Goal: Task Accomplishment & Management: Use online tool/utility

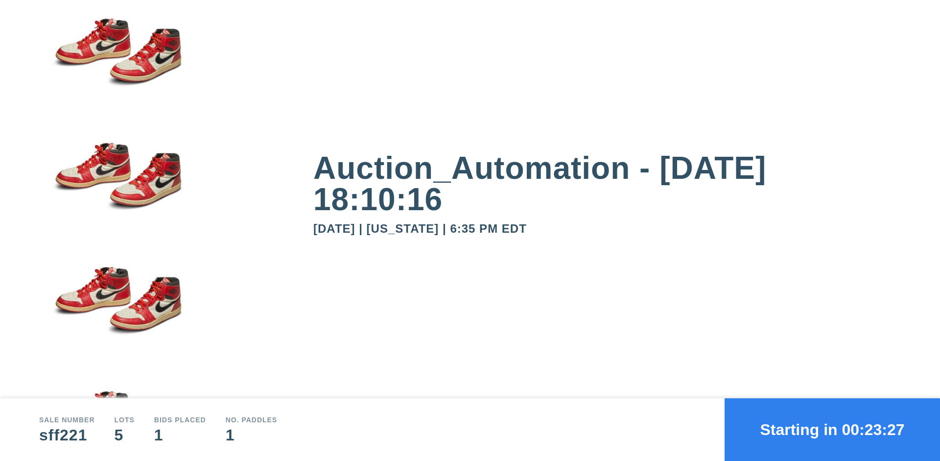
click at [832, 429] on button "Starting in 00:23:27" at bounding box center [832, 429] width 215 height 63
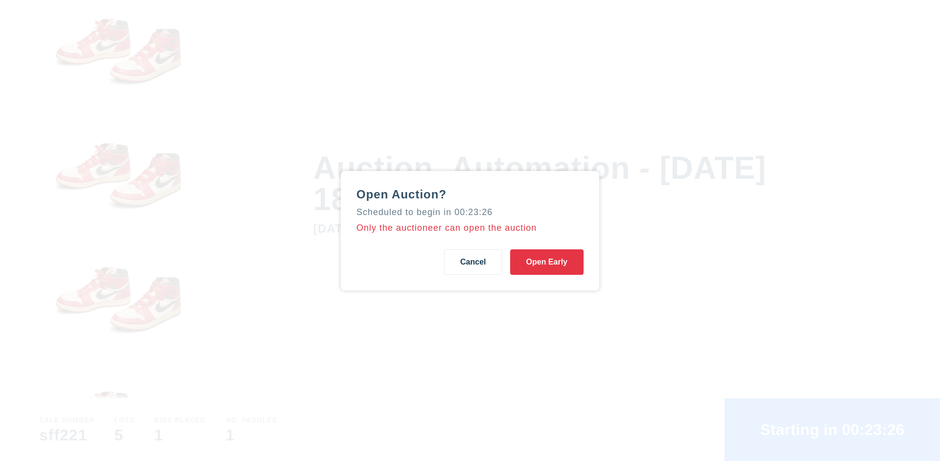
click at [547, 261] on button "Open Early" at bounding box center [546, 261] width 73 height 25
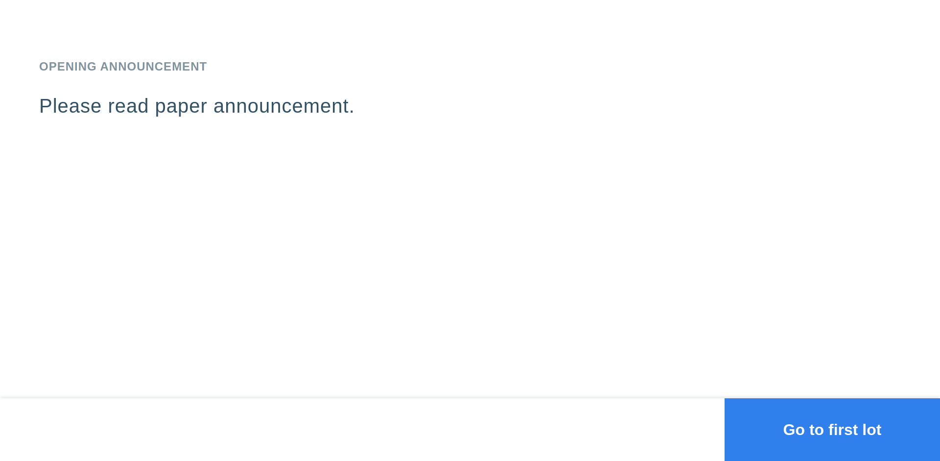
click at [832, 429] on button "Go to first lot" at bounding box center [832, 429] width 215 height 63
